Goal: Check status

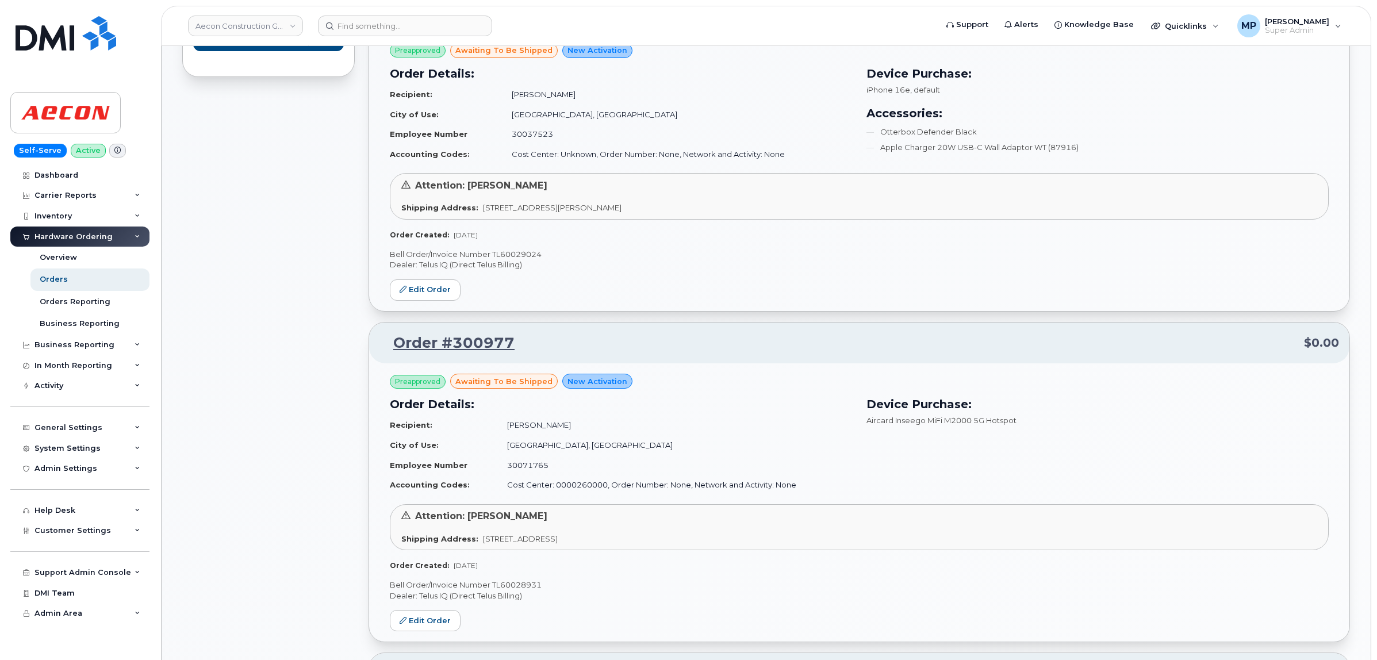
scroll to position [736, 0]
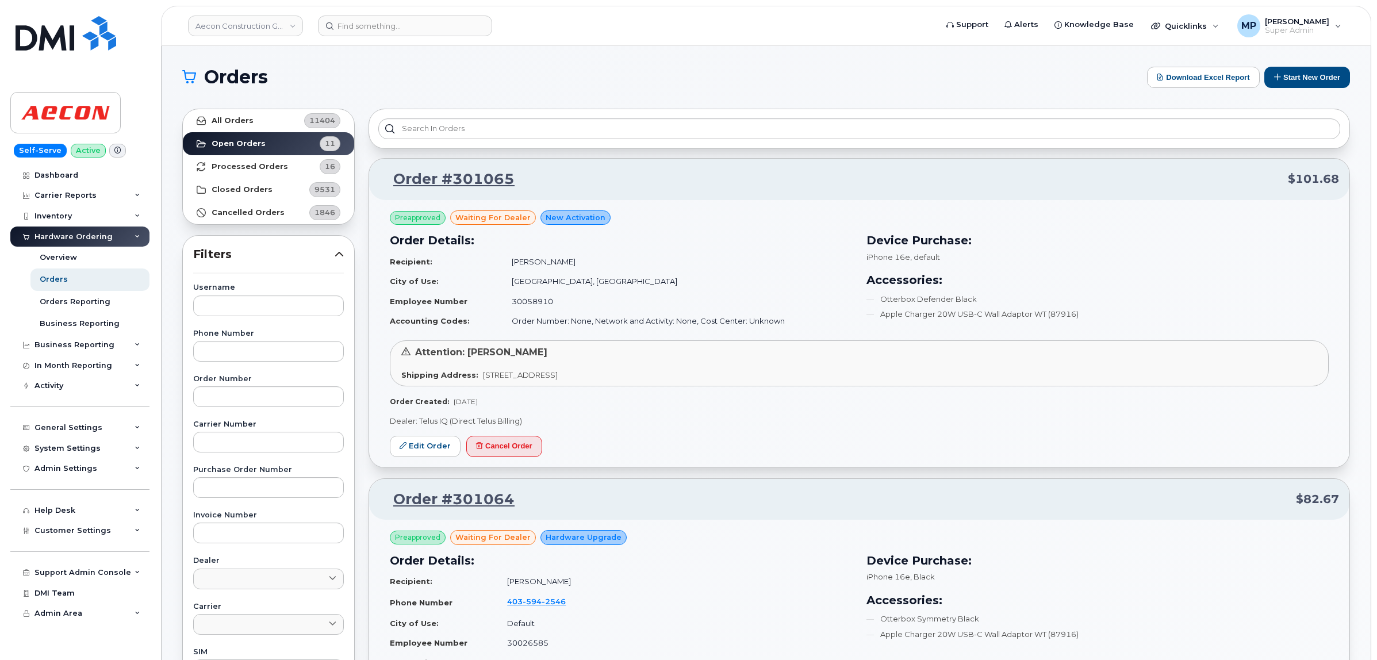
scroll to position [2335, 0]
click at [58, 388] on div "Activity" at bounding box center [48, 385] width 29 height 9
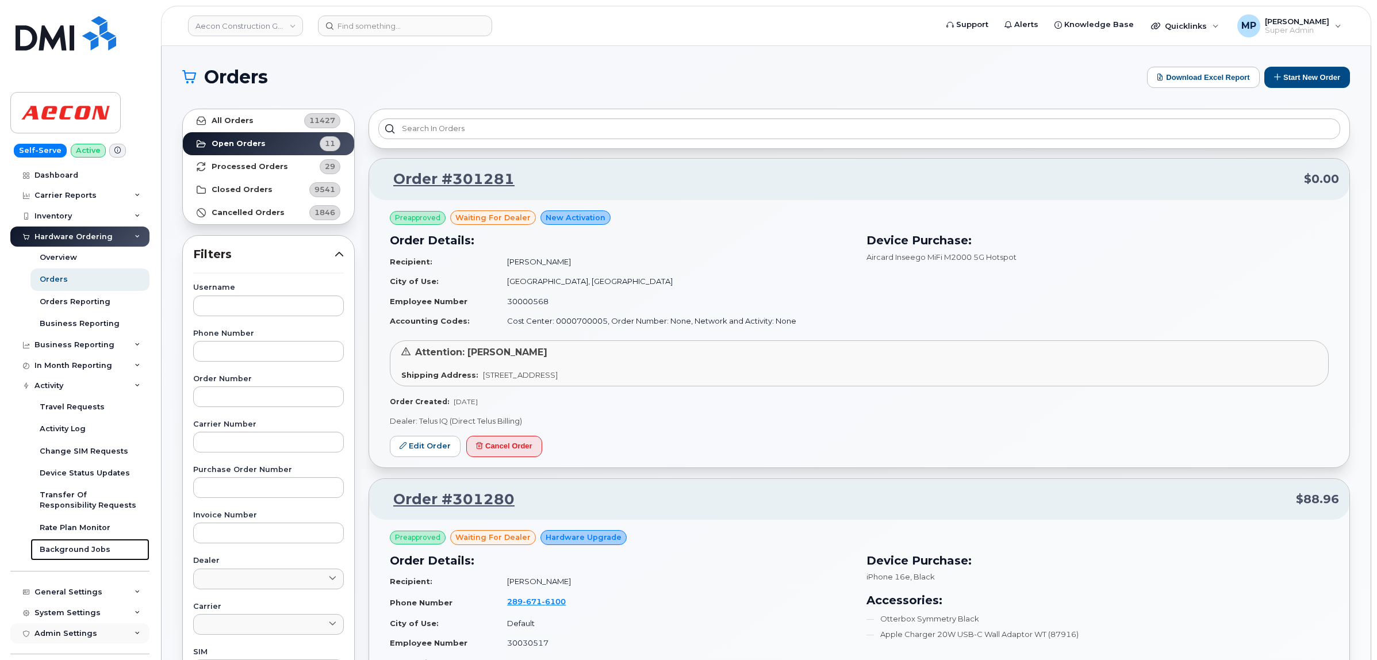
click at [61, 555] on div "Background Jobs" at bounding box center [75, 549] width 71 height 10
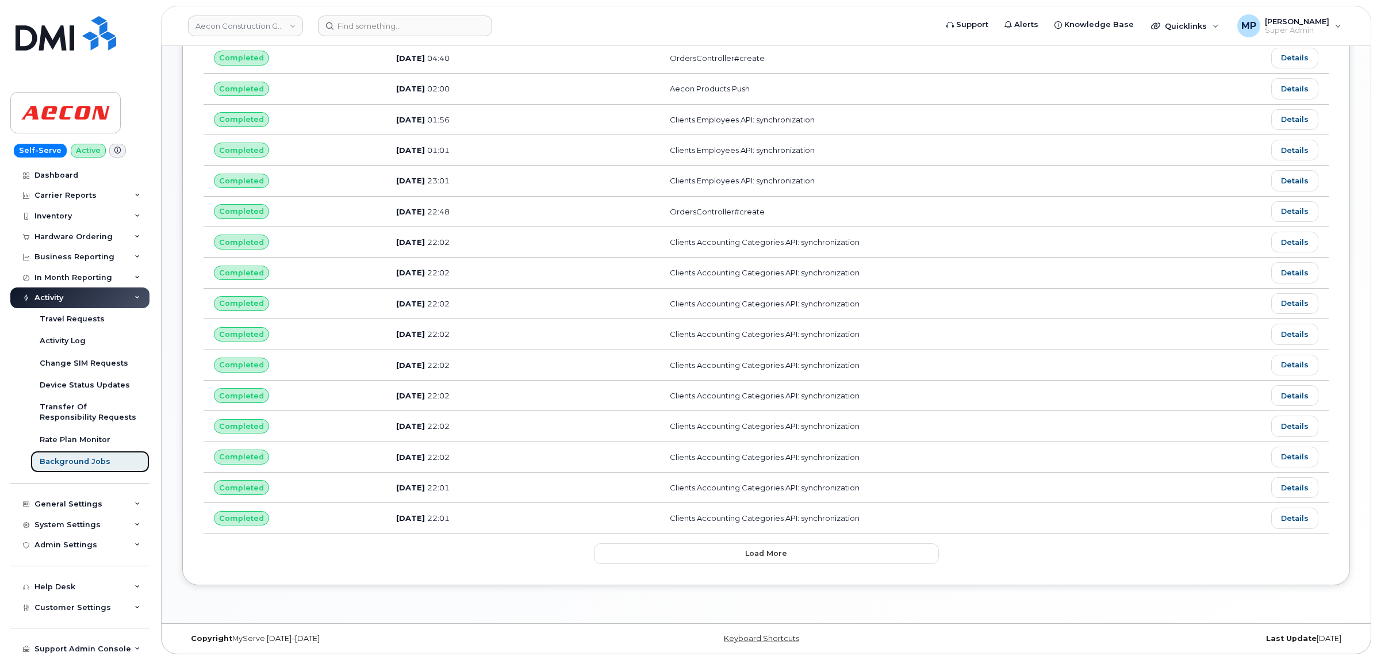
scroll to position [440, 0]
click at [727, 564] on div "Name Status Customize Filter Refresh Export Status Created at User Name Created…" at bounding box center [765, 131] width 1167 height 908
click at [771, 552] on span "Load more" at bounding box center [766, 553] width 42 height 11
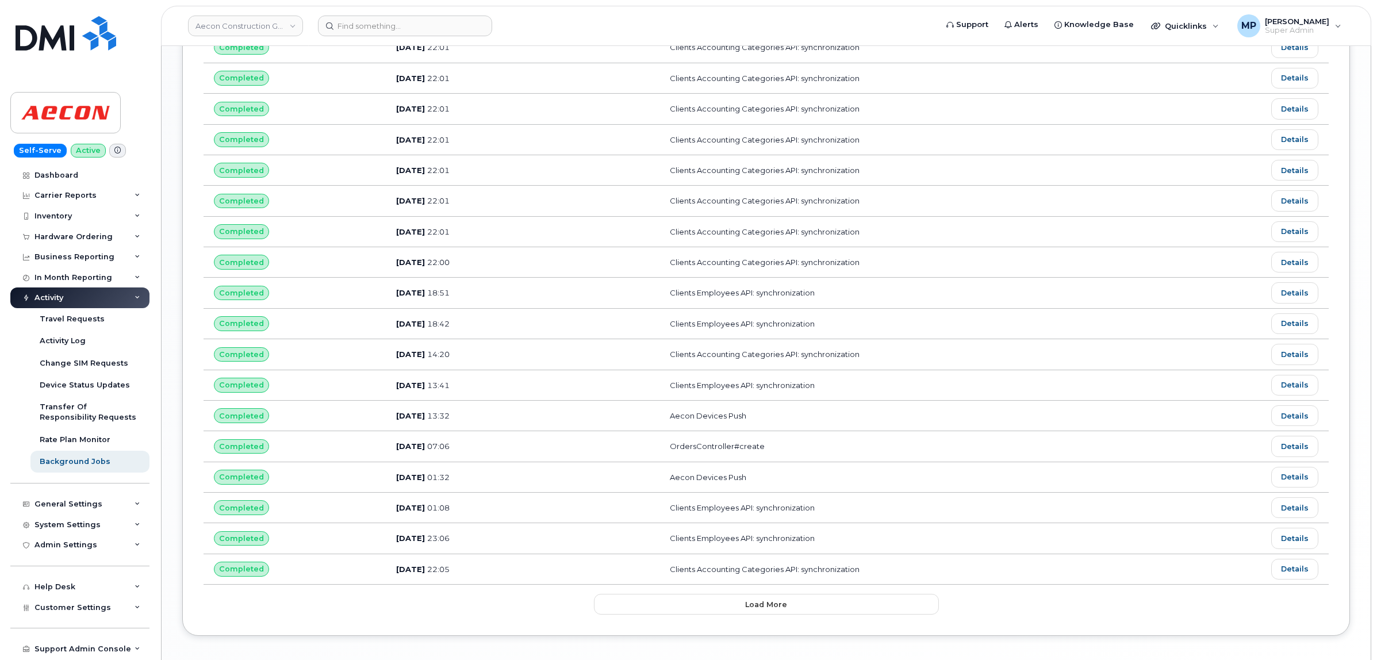
scroll to position [1217, 0]
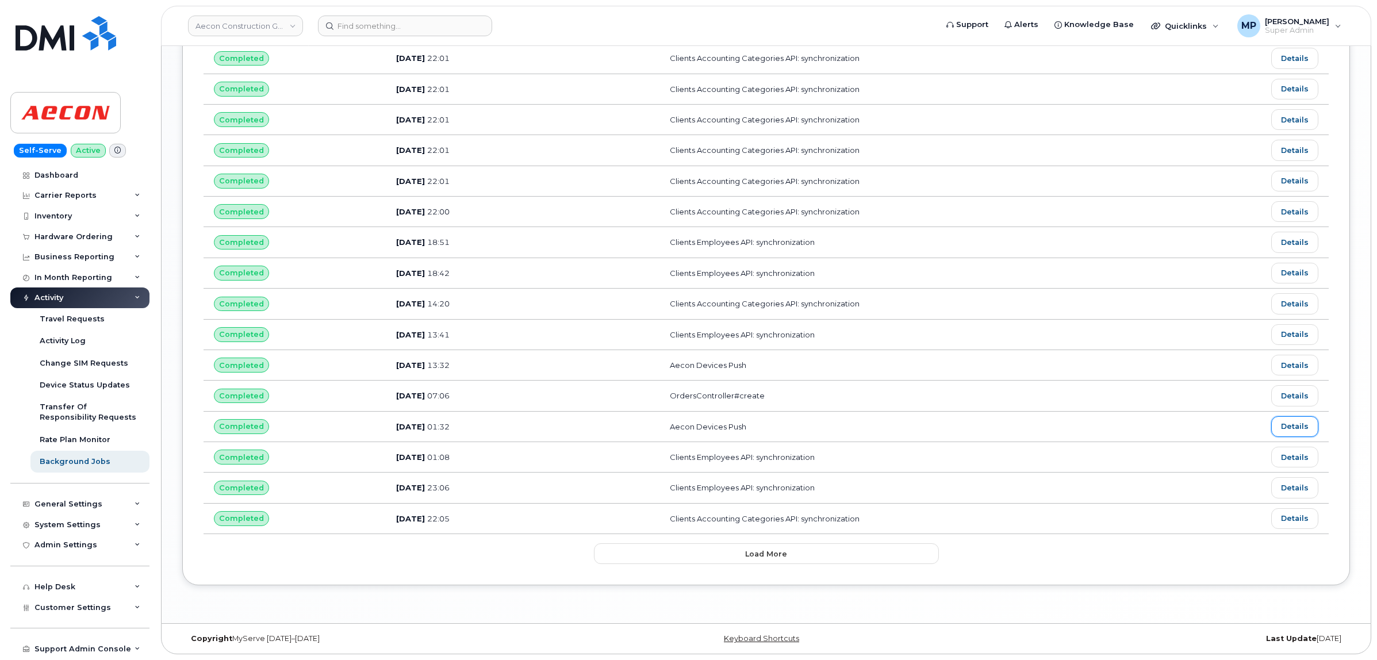
click at [1309, 426] on link "Details" at bounding box center [1294, 426] width 47 height 21
click at [1290, 362] on link "Details" at bounding box center [1294, 365] width 47 height 21
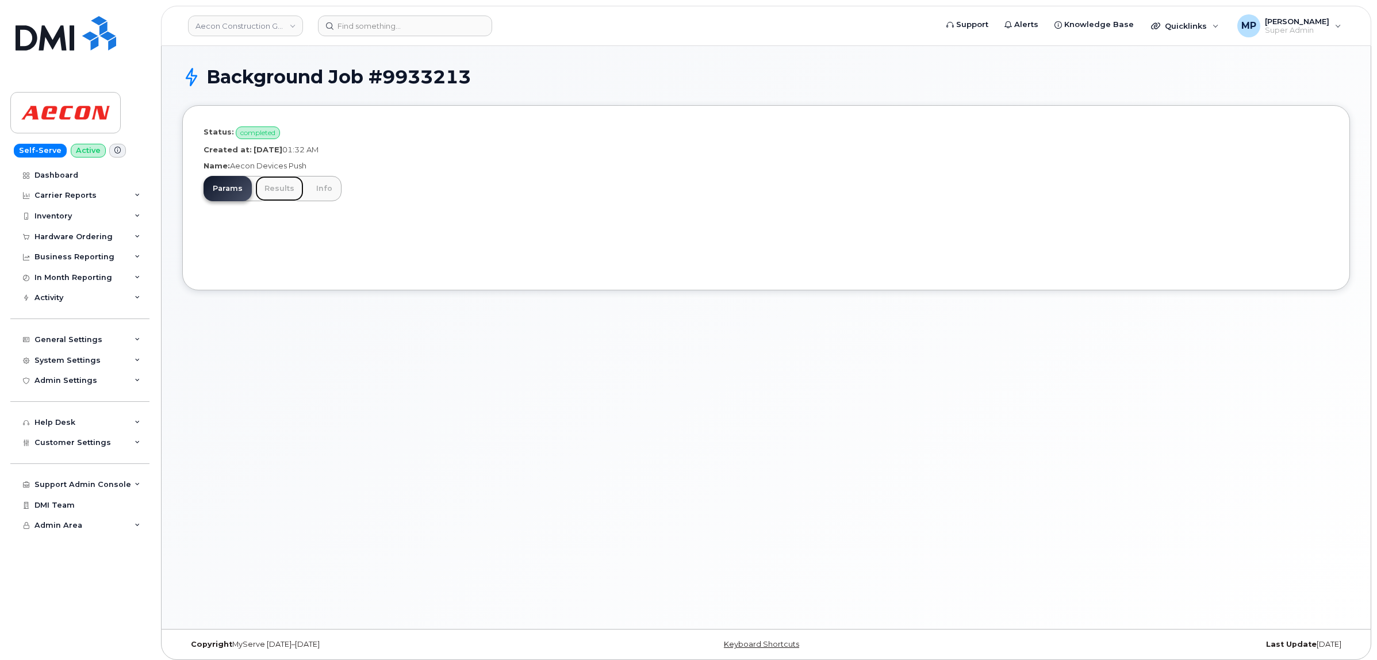
click at [274, 193] on link "Results" at bounding box center [279, 188] width 48 height 25
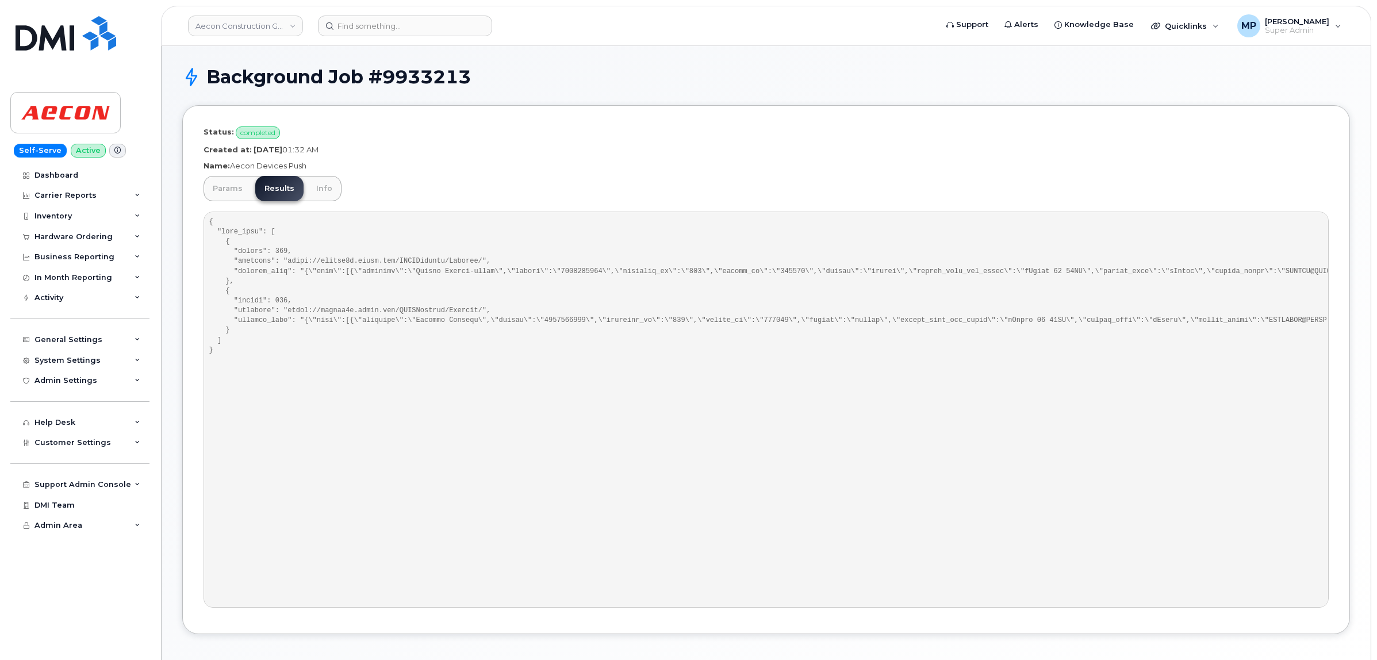
click at [731, 405] on pre at bounding box center [765, 410] width 1125 height 396
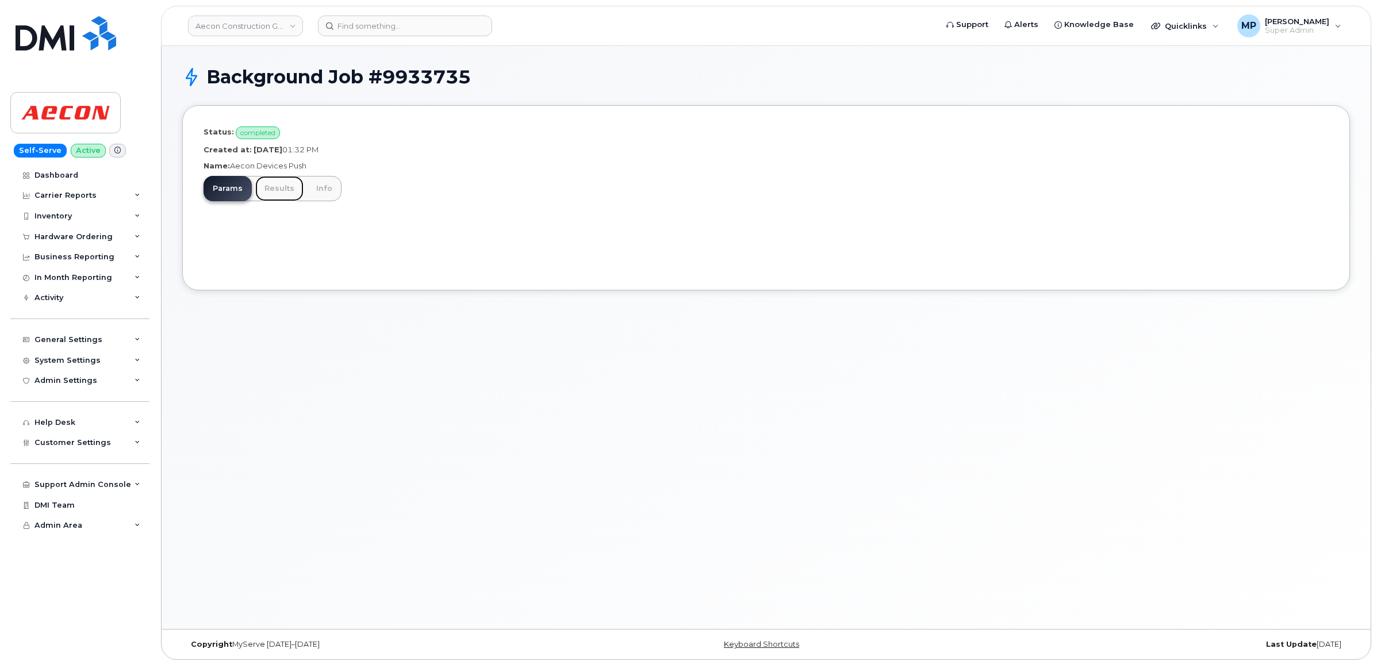
click at [280, 191] on link "Results" at bounding box center [279, 188] width 48 height 25
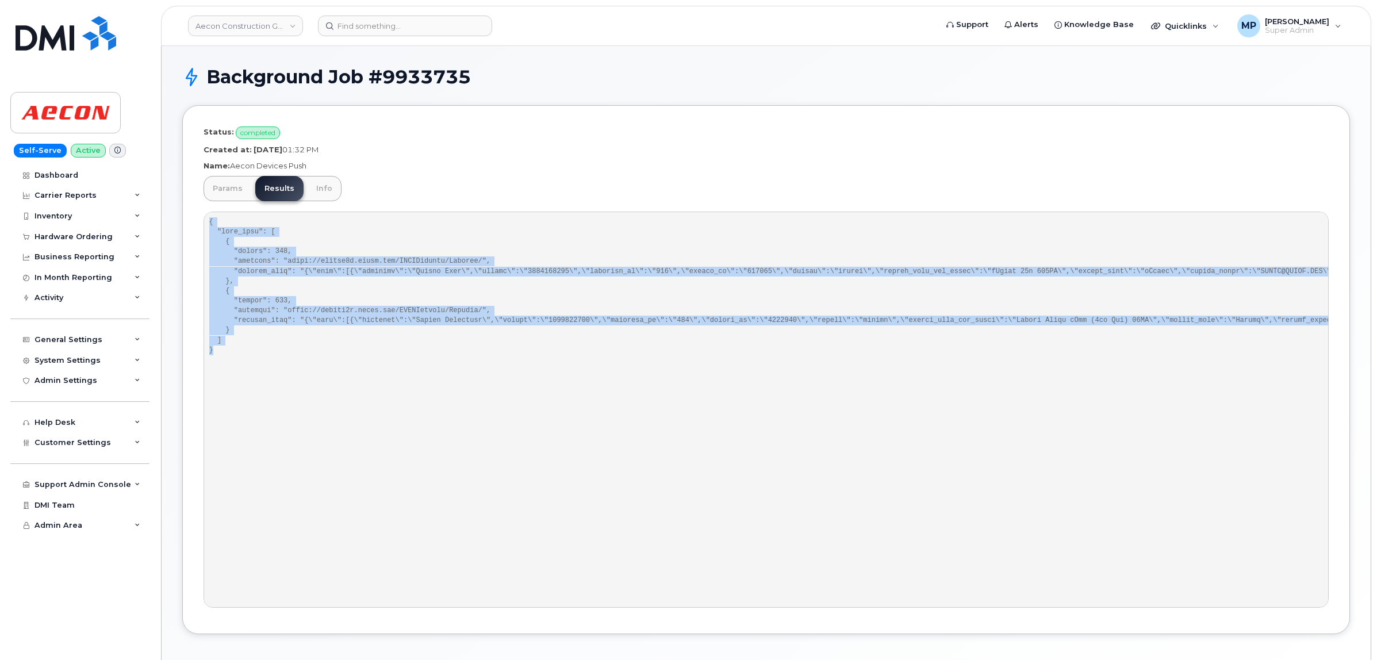
drag, startPoint x: 209, startPoint y: 224, endPoint x: 262, endPoint y: 343, distance: 130.2
click at [262, 349] on pre at bounding box center [765, 410] width 1125 height 396
copy pre "{ "sent_data": [ { "status": 202, "endpoint": "https://aeconb2b.aecon.com/RESTA…"
